Goal: Check status: Check status

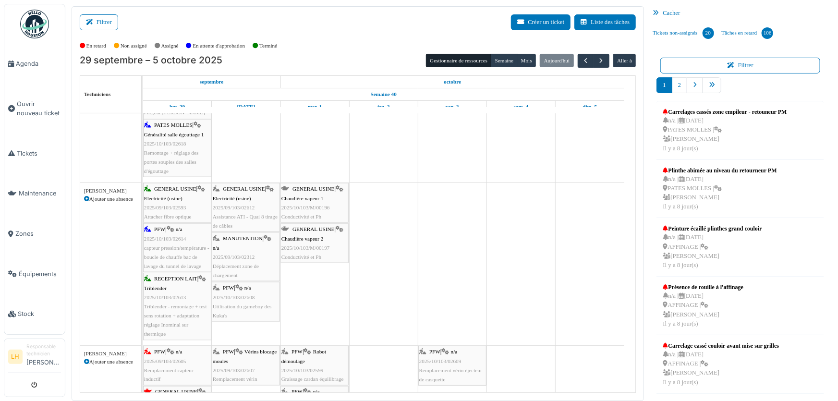
click at [231, 237] on span "MANUTENTION" at bounding box center [243, 238] width 40 height 6
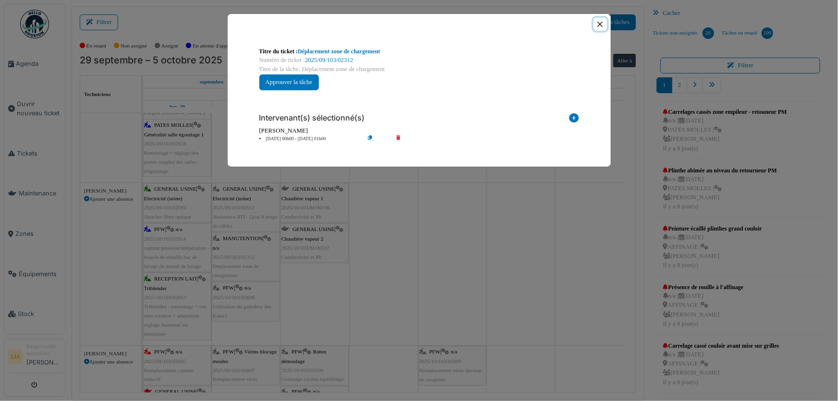
click at [598, 22] on button "Close" at bounding box center [599, 24] width 13 height 13
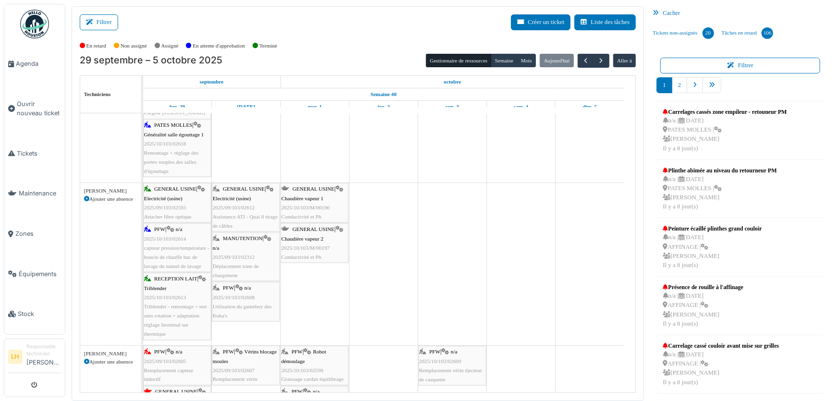
click at [237, 287] on div "PFW | n/a 2025/10/103/02608 Utilisation du gameboy des Kuka's" at bounding box center [246, 301] width 66 height 37
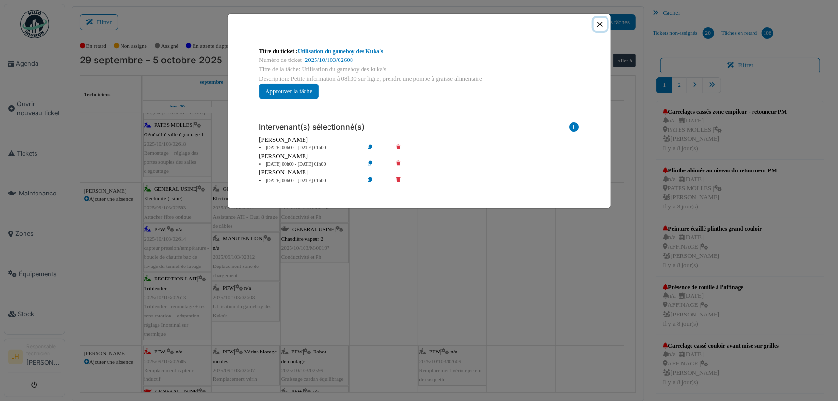
click at [599, 25] on button "Close" at bounding box center [599, 24] width 13 height 13
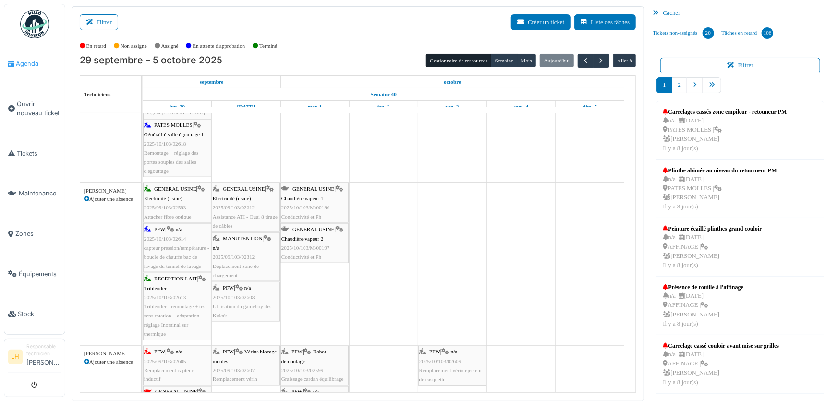
click at [21, 67] on span "Agenda" at bounding box center [38, 63] width 45 height 9
